Goal: Information Seeking & Learning: Check status

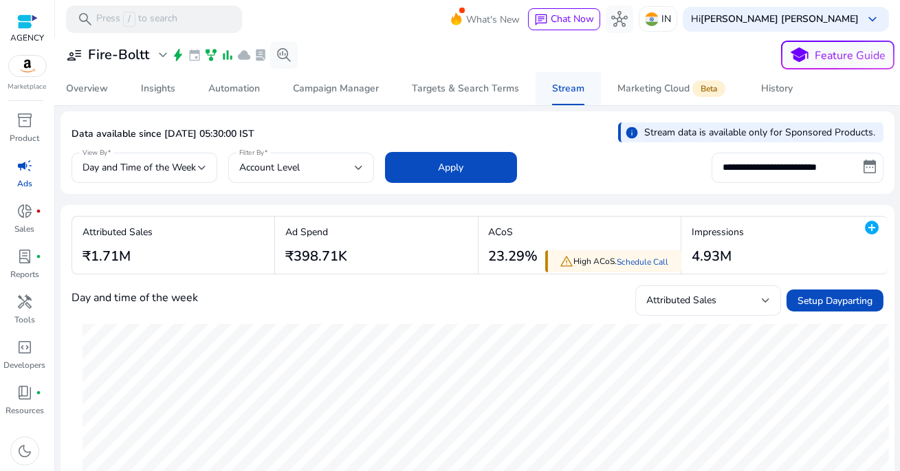
click at [576, 86] on div "Stream" at bounding box center [568, 89] width 32 height 10
click at [479, 84] on div "Targets & Search Terms" at bounding box center [465, 89] width 107 height 10
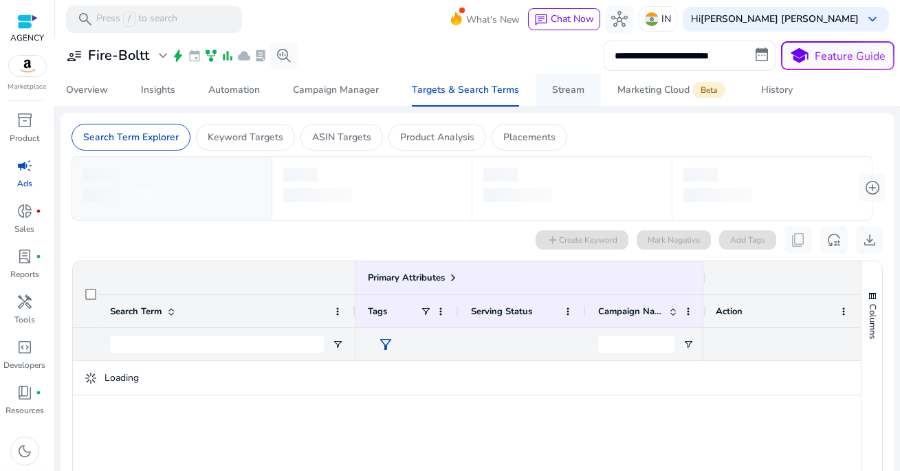
click at [572, 96] on span "Stream" at bounding box center [568, 90] width 32 height 33
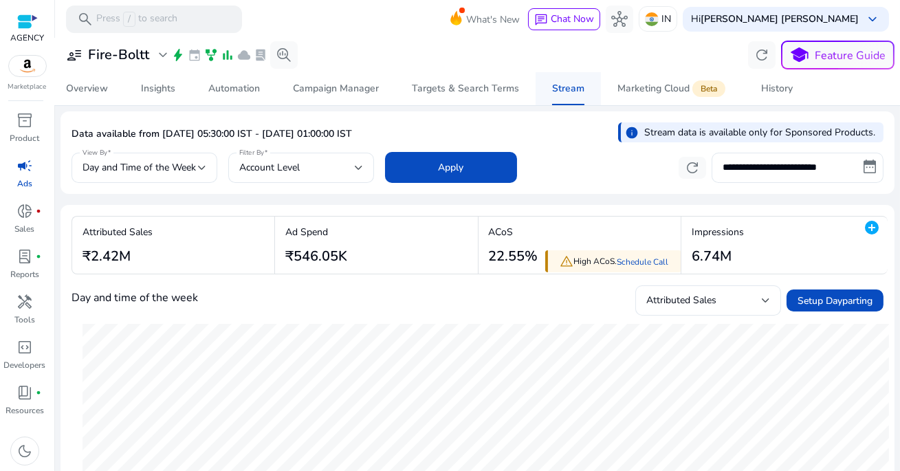
click at [560, 87] on div "Stream" at bounding box center [568, 89] width 32 height 10
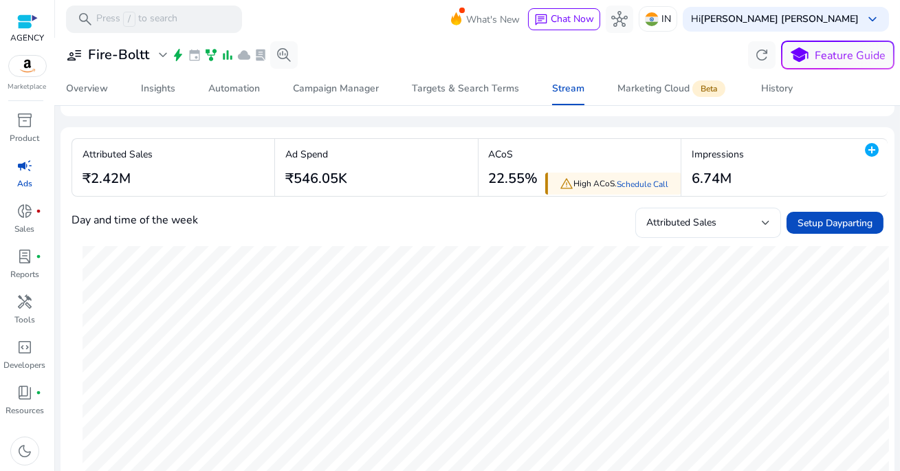
scroll to position [94, 0]
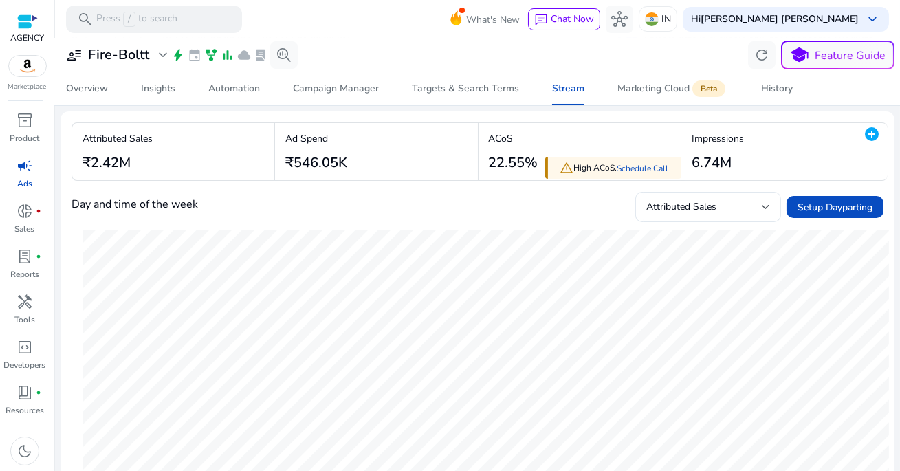
click at [503, 162] on h3 "22.55%" at bounding box center [514, 163] width 50 height 17
click at [575, 130] on div "ACoS 22.55%" at bounding box center [582, 151] width 206 height 57
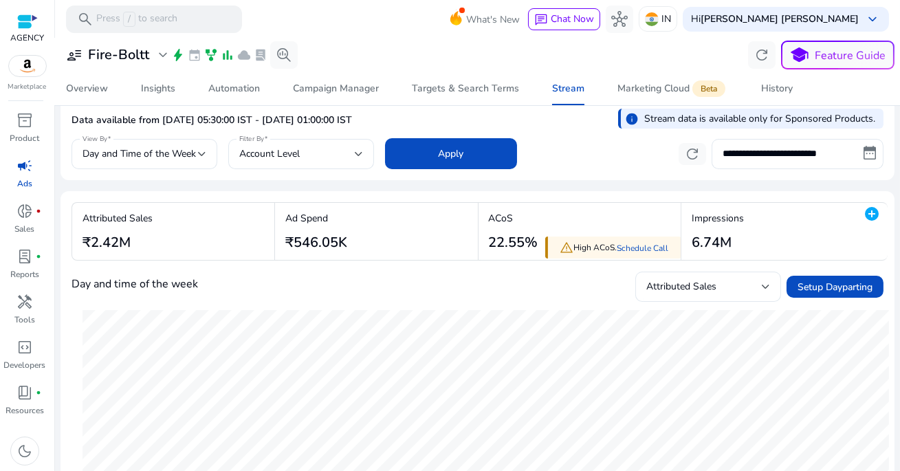
scroll to position [0, 0]
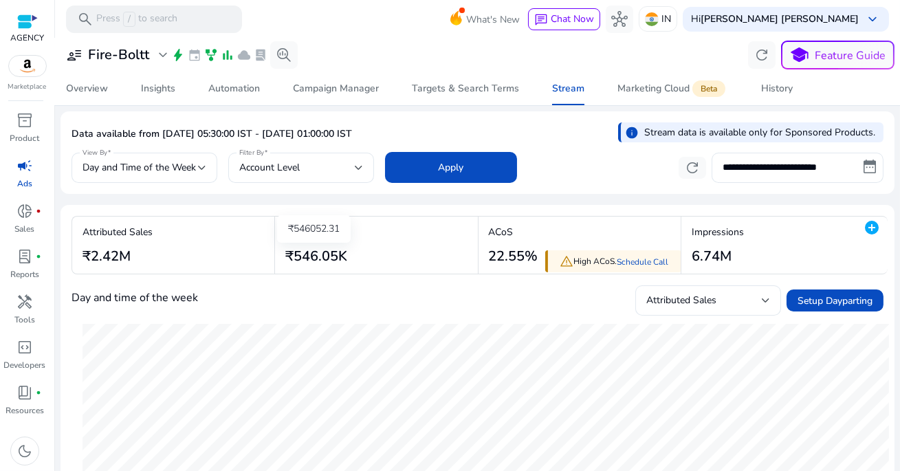
drag, startPoint x: 293, startPoint y: 257, endPoint x: 349, endPoint y: 255, distance: 55.7
click at [349, 256] on div "Ad Spend ₹546.05K" at bounding box center [313, 245] width 76 height 57
click at [349, 255] on div "Ad Spend ₹546.05K" at bounding box center [313, 245] width 76 height 57
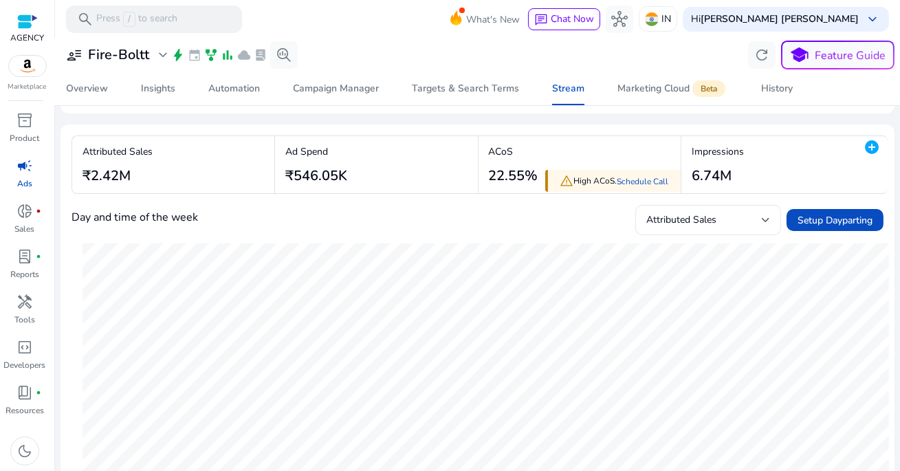
scroll to position [81, 0]
drag, startPoint x: 87, startPoint y: 171, endPoint x: 155, endPoint y: 171, distance: 68.1
click at [155, 171] on div "Attributed Sales ₹2.42M" at bounding box center [114, 163] width 84 height 57
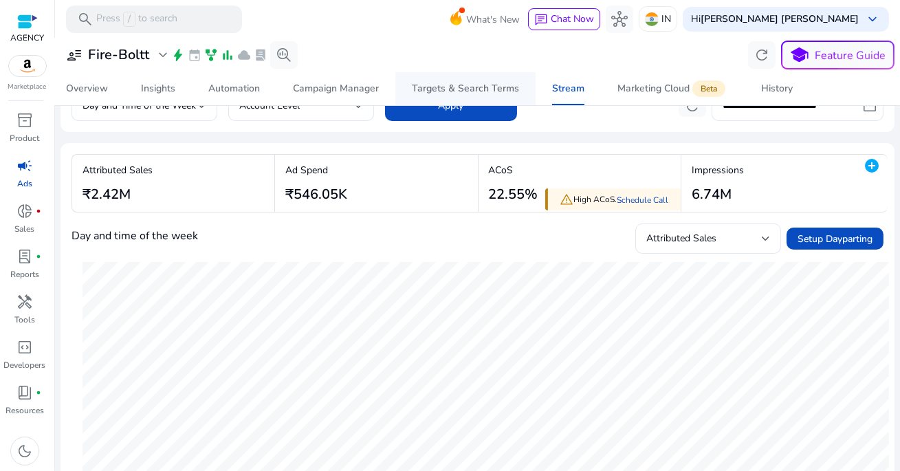
scroll to position [74, 0]
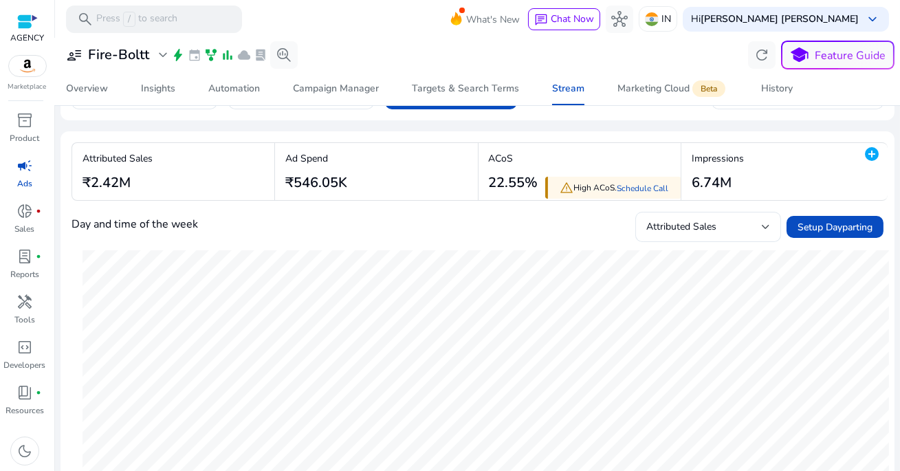
click at [403, 184] on div "Ad Spend ₹546.05K" at bounding box center [378, 171] width 206 height 57
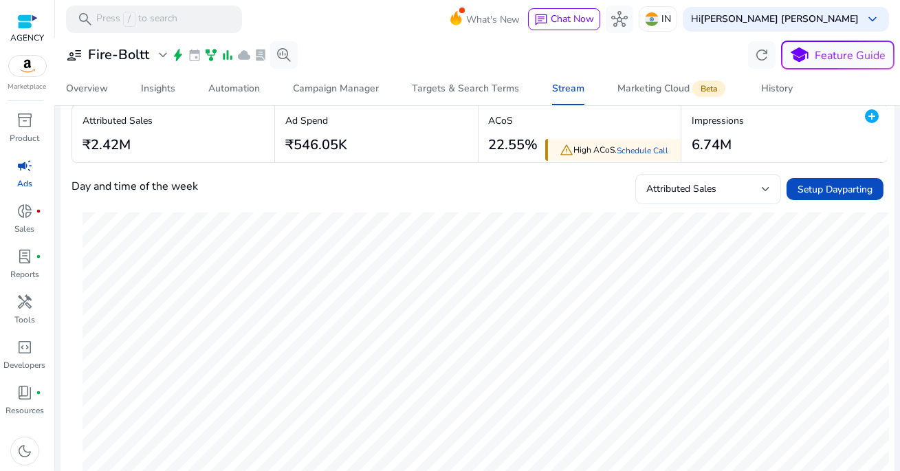
scroll to position [109, 0]
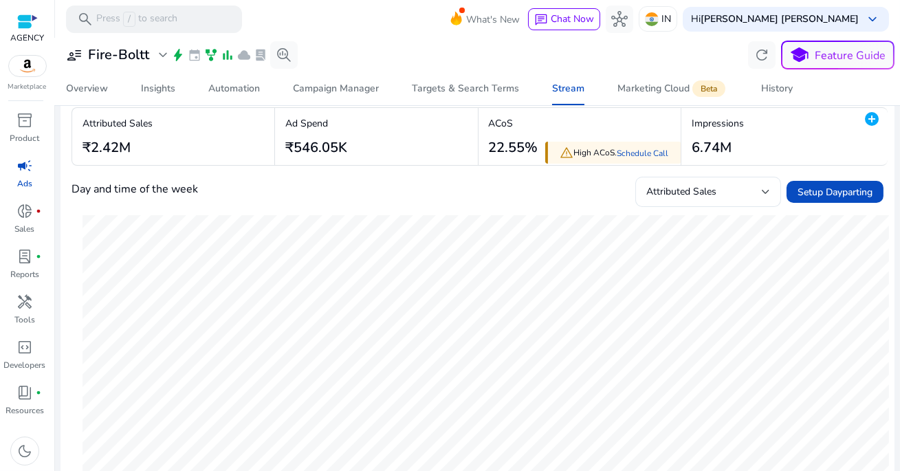
click at [347, 138] on div "Ad Spend ₹546.05K" at bounding box center [313, 136] width 76 height 57
click at [316, 128] on p "Ad Spend" at bounding box center [316, 123] width 62 height 14
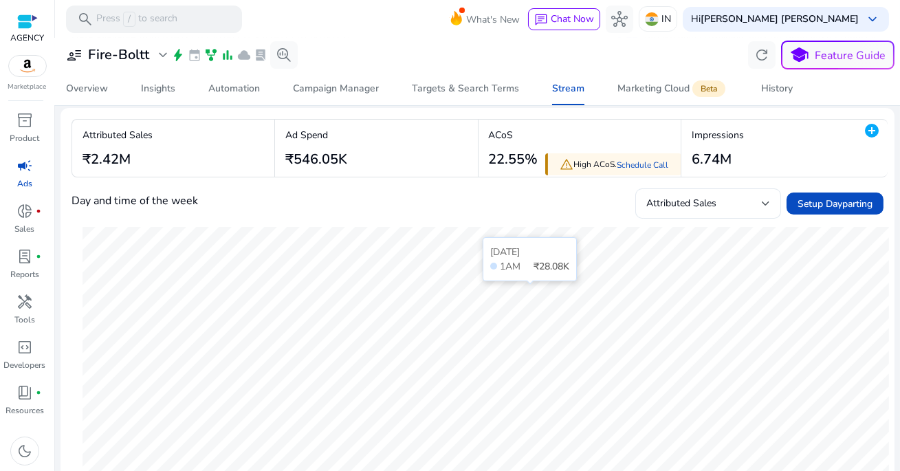
scroll to position [96, 0]
click at [721, 202] on div "Attributed Sales" at bounding box center [704, 204] width 116 height 15
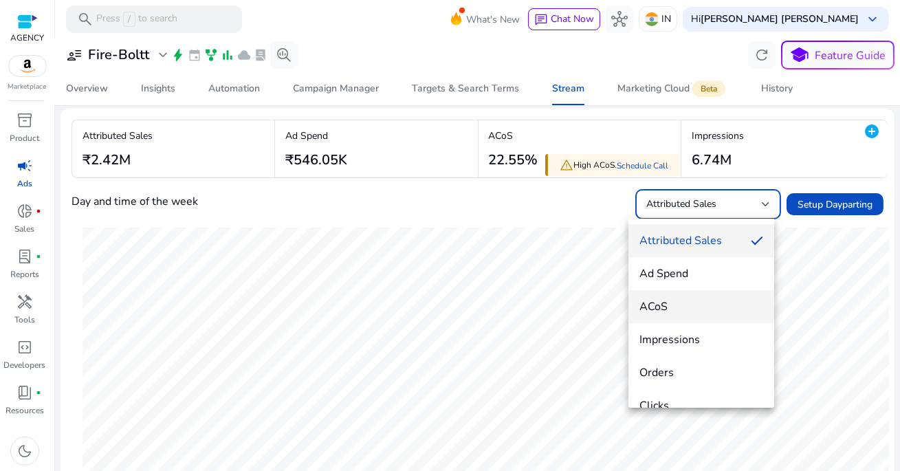
click at [709, 303] on span "ACoS" at bounding box center [702, 306] width 124 height 15
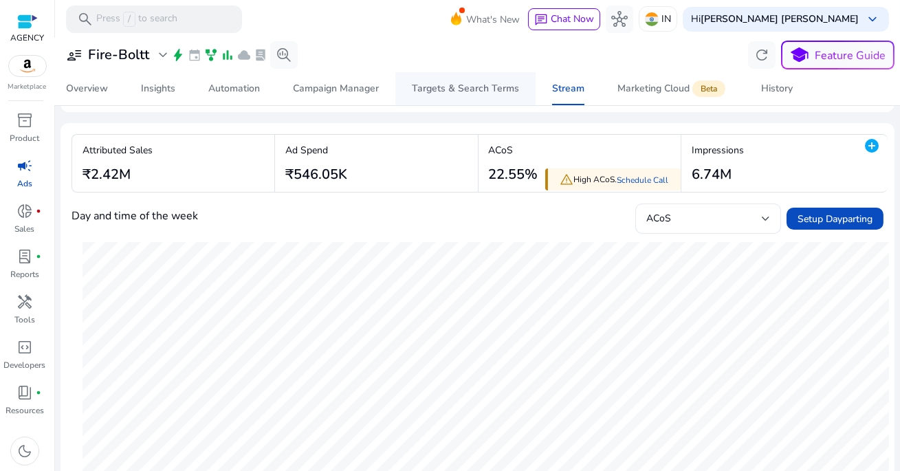
scroll to position [0, 0]
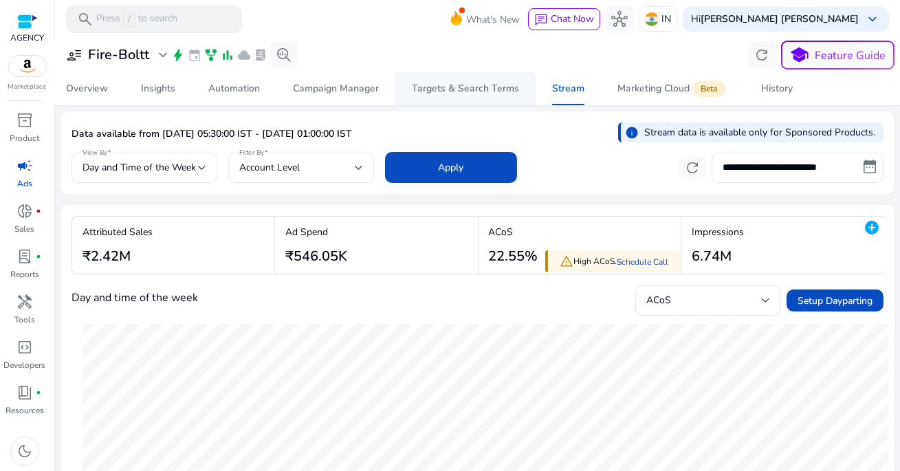
click at [471, 96] on span "Targets & Search Terms" at bounding box center [465, 88] width 107 height 33
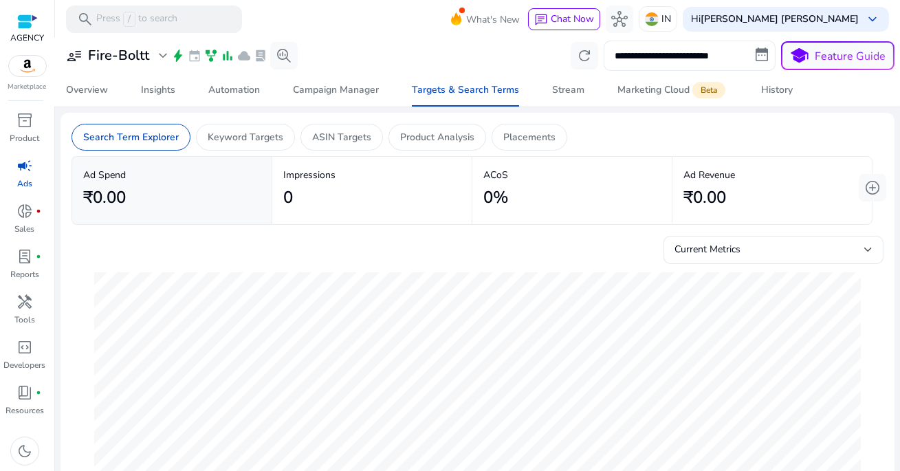
click at [678, 52] on input "**********" at bounding box center [690, 56] width 172 height 30
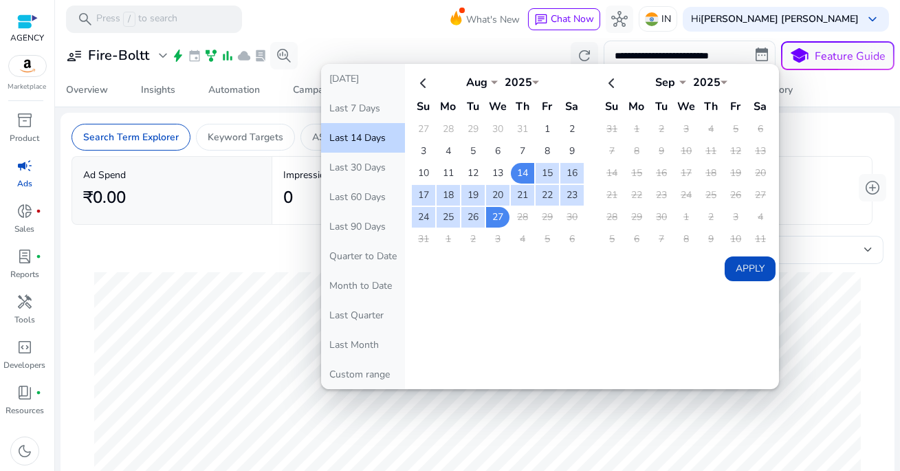
click at [487, 38] on div at bounding box center [477, 39] width 845 height 3
